Goal: Information Seeking & Learning: Learn about a topic

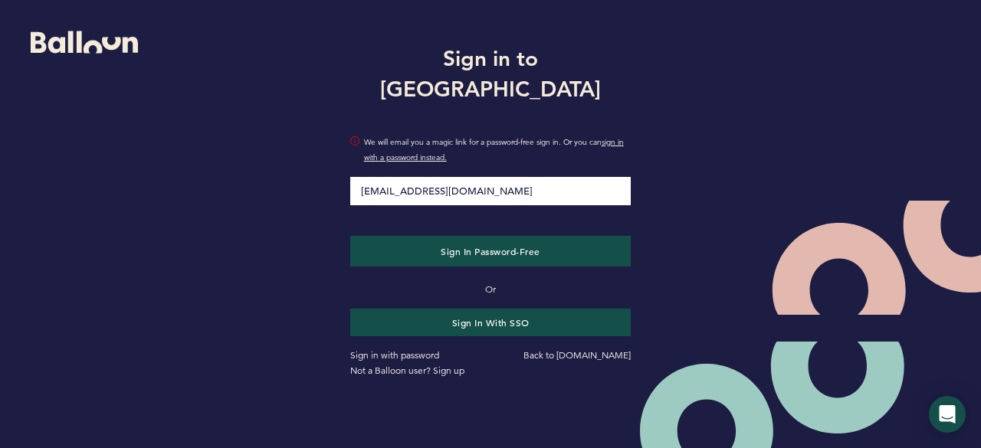
type input "[EMAIL_ADDRESS][DOMAIN_NAME]"
click at [350, 236] on button "Sign in Password-Free" at bounding box center [490, 251] width 281 height 31
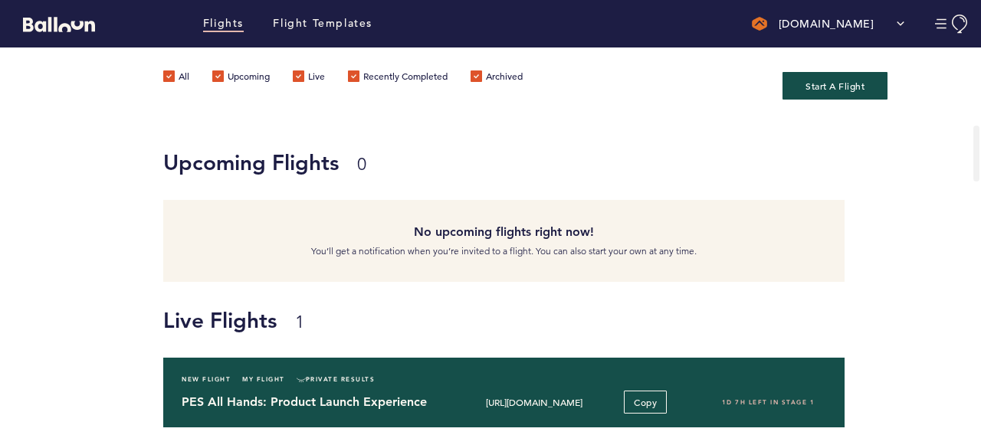
click at [339, 393] on h4 "PES All Hands: Product Launch Experience" at bounding box center [309, 402] width 255 height 18
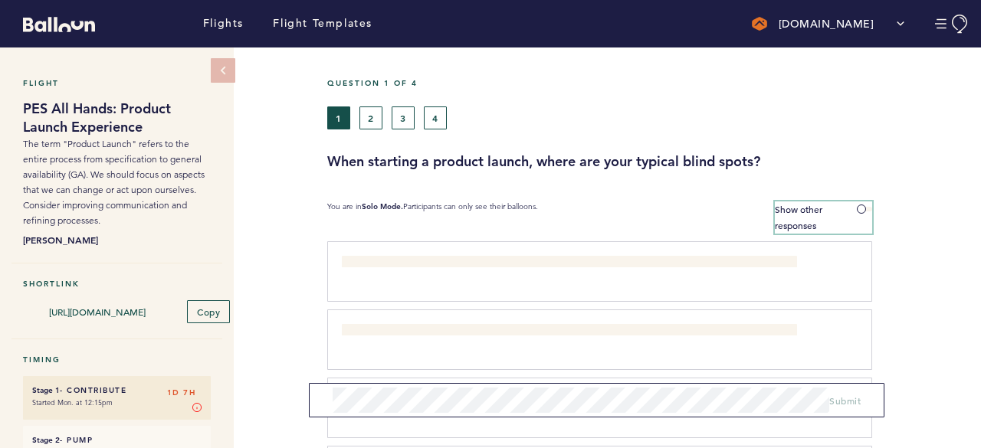
click at [866, 208] on span at bounding box center [864, 209] width 15 height 5
click at [0, 0] on input "Show other responses" at bounding box center [0, 0] width 0 height 0
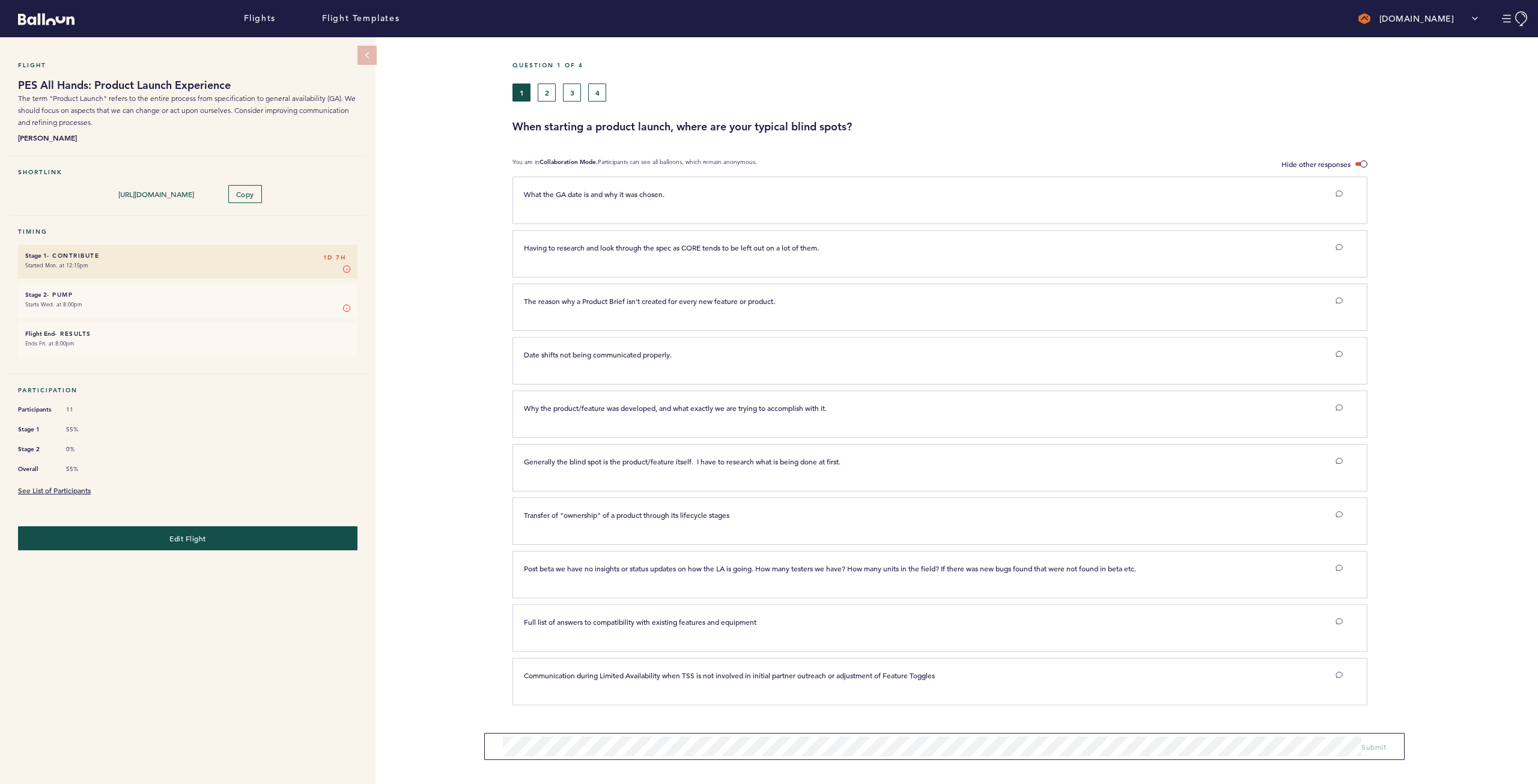
click at [435, 350] on div "Flight PES All Hands: Product Launch Experience The term "Product Launch" refer…" at bounding box center [769, 410] width 1538 height 746
click at [544, 90] on button "2" at bounding box center [547, 92] width 18 height 18
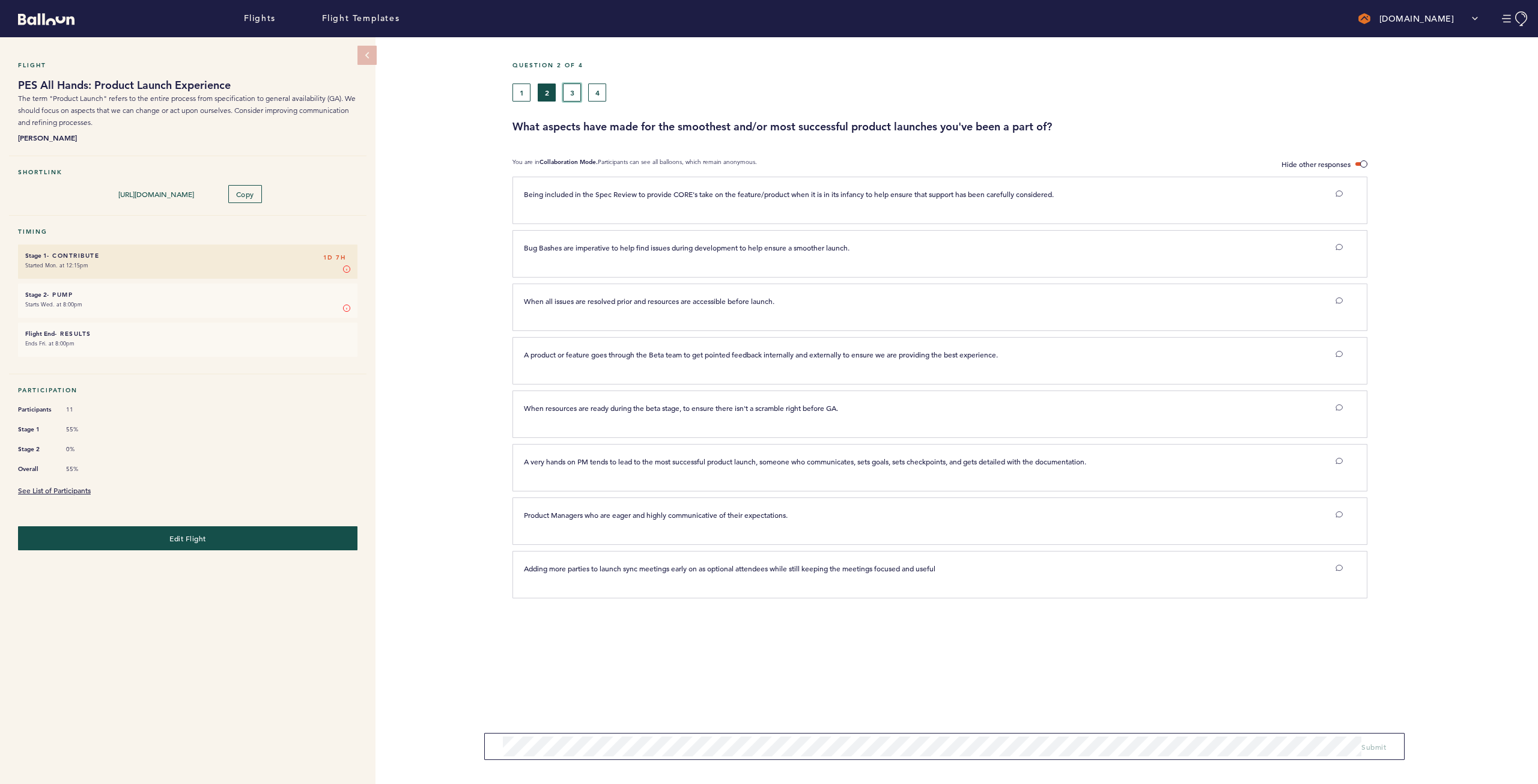
click at [576, 100] on button "3" at bounding box center [572, 92] width 18 height 18
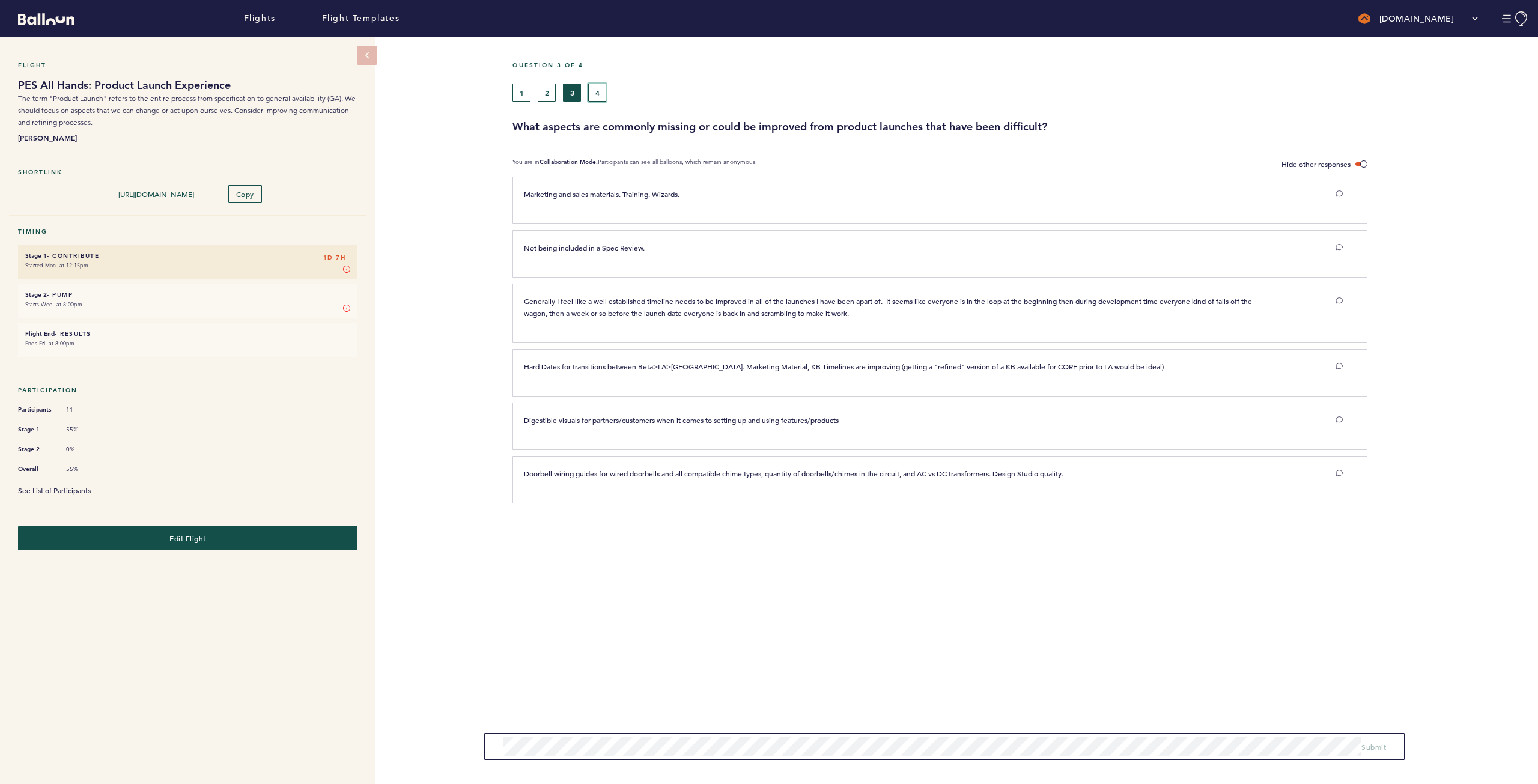
click at [598, 96] on button "4" at bounding box center [597, 92] width 18 height 18
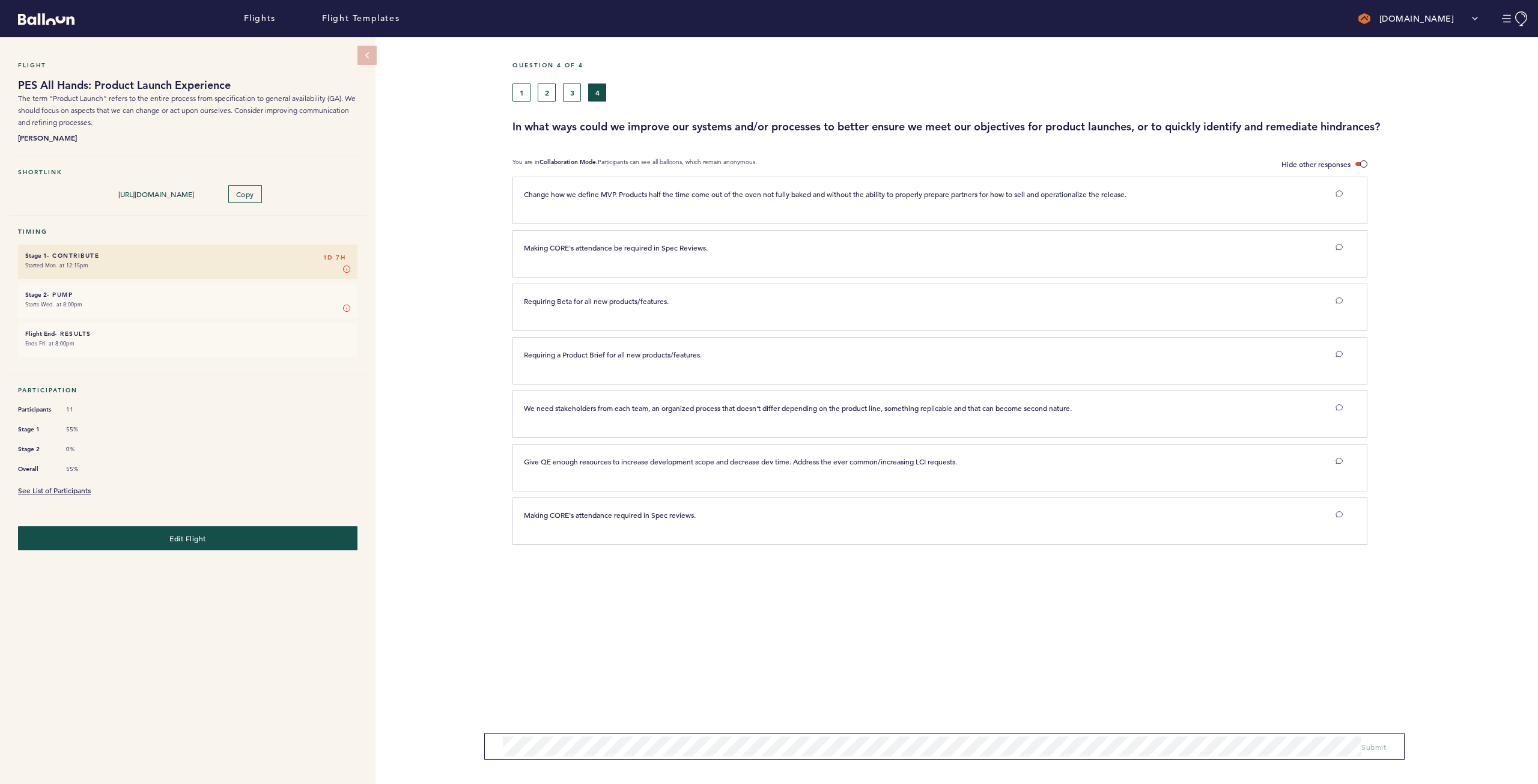
click at [62, 350] on div "See List of Participants" at bounding box center [187, 489] width 340 height 12
click at [64, 350] on link "See List of Participants" at bounding box center [54, 490] width 73 height 9
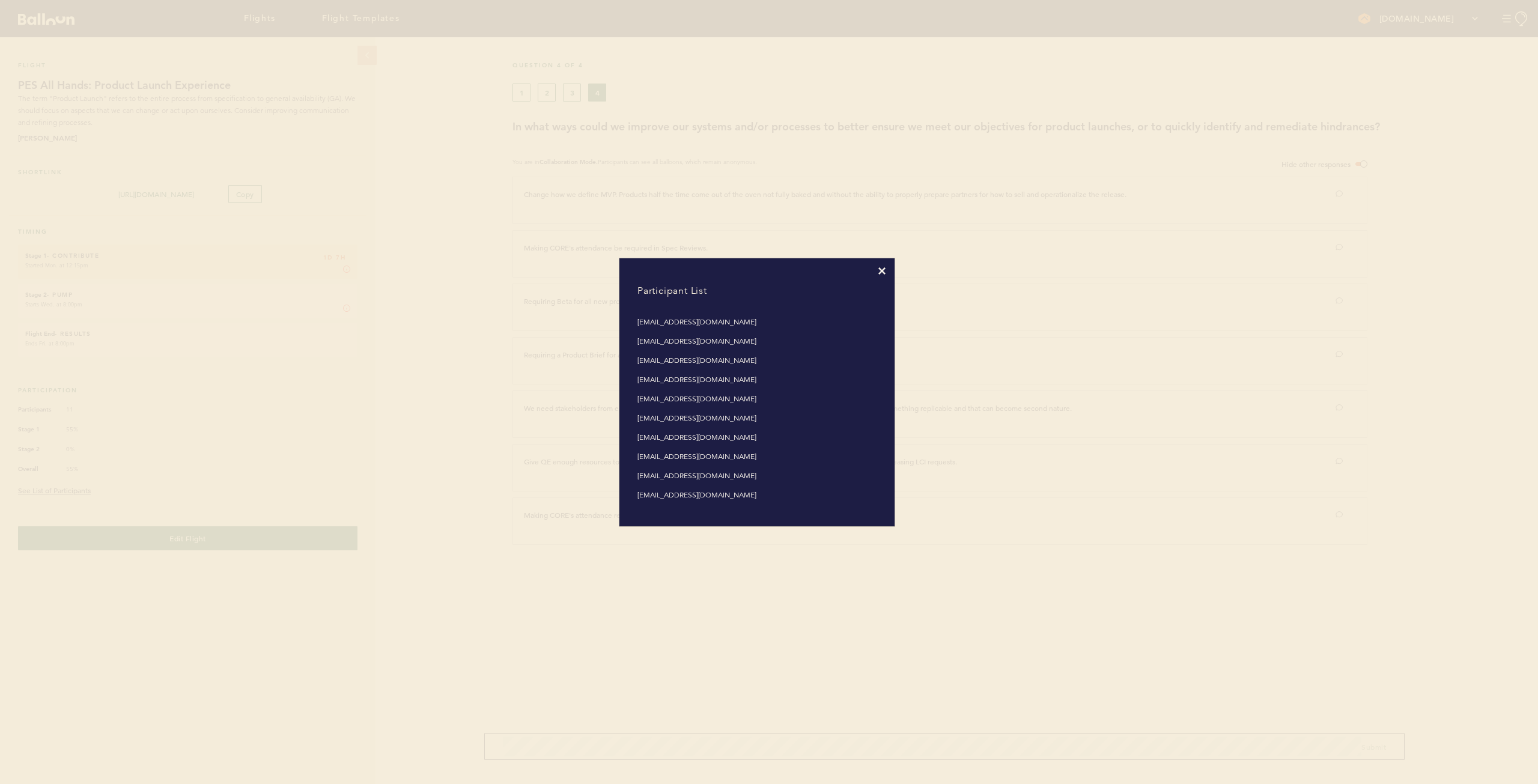
click at [769, 269] on icon at bounding box center [882, 270] width 7 height 7
